Goal: Obtain resource: Obtain resource

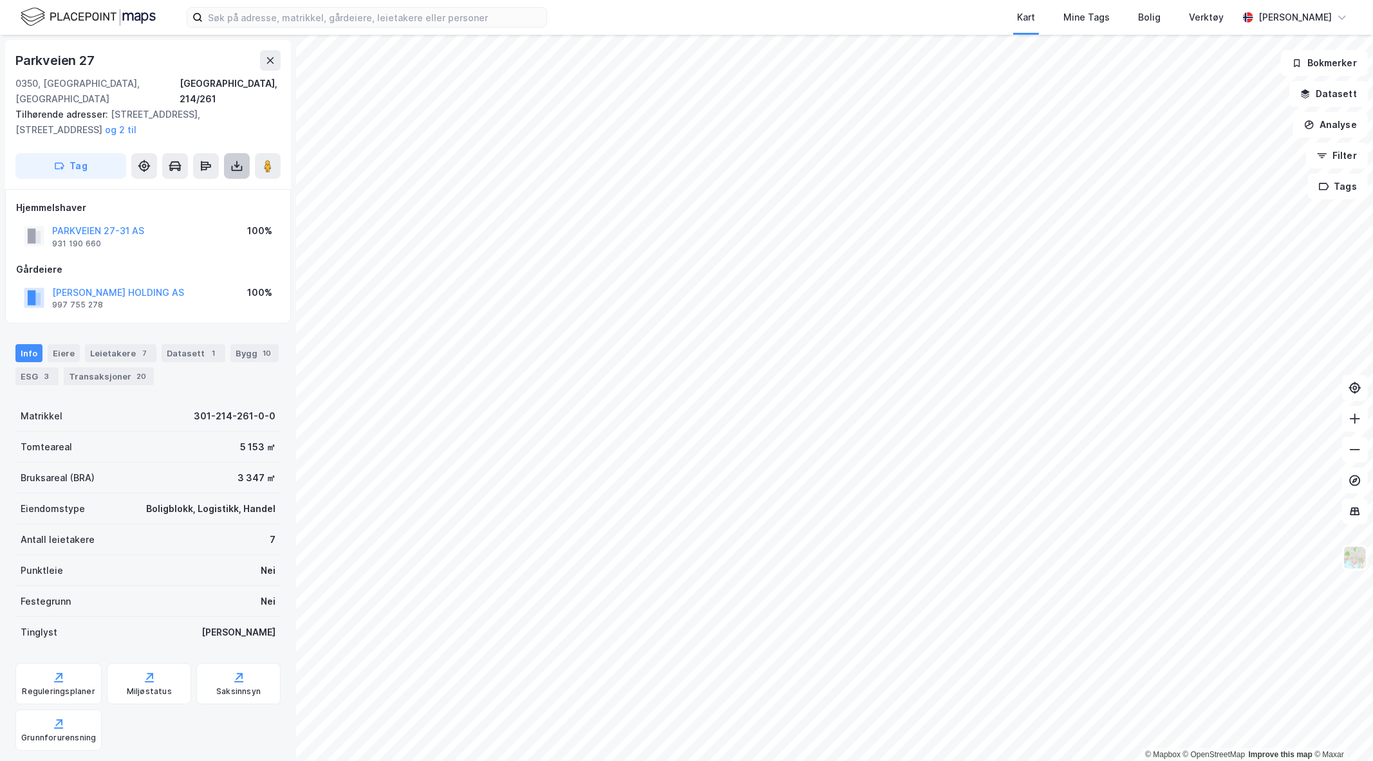
click at [232, 165] on icon at bounding box center [237, 167] width 11 height 5
click at [177, 187] on div "Last ned grunnbok" at bounding box center [173, 192] width 75 height 10
